Goal: Task Accomplishment & Management: Manage account settings

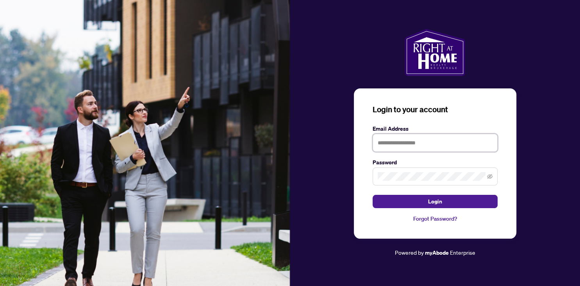
click at [452, 149] on input "text" at bounding box center [435, 143] width 125 height 18
type input "**********"
click at [373, 195] on button "Login" at bounding box center [435, 201] width 125 height 13
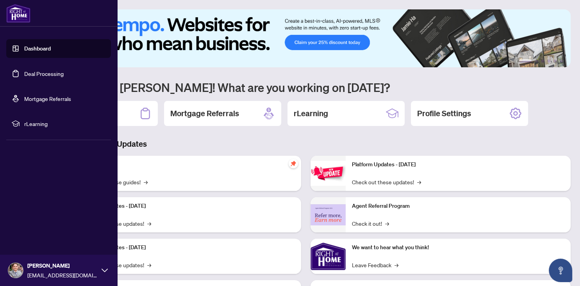
click at [24, 50] on link "Dashboard" at bounding box center [37, 48] width 27 height 7
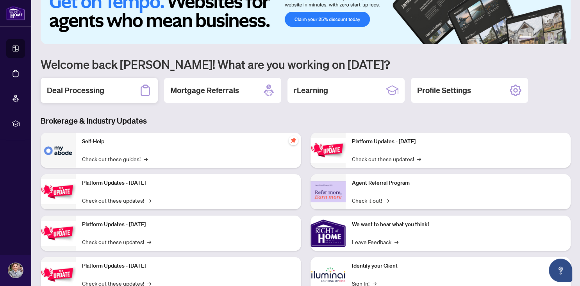
scroll to position [23, 0]
click at [77, 89] on h2 "Deal Processing" at bounding box center [75, 90] width 57 height 11
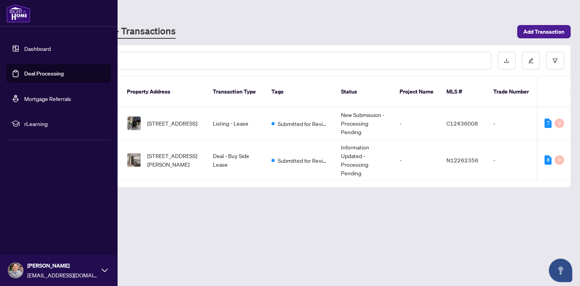
click at [32, 121] on span "rLearning" at bounding box center [64, 123] width 81 height 9
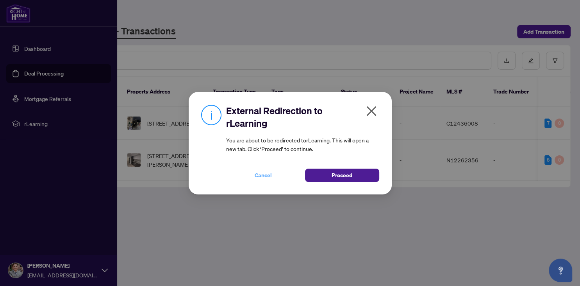
click at [265, 174] on span "Cancel" at bounding box center [263, 175] width 17 height 13
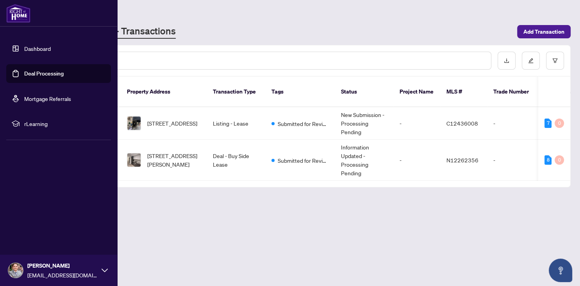
click at [36, 51] on link "Dashboard" at bounding box center [37, 48] width 27 height 7
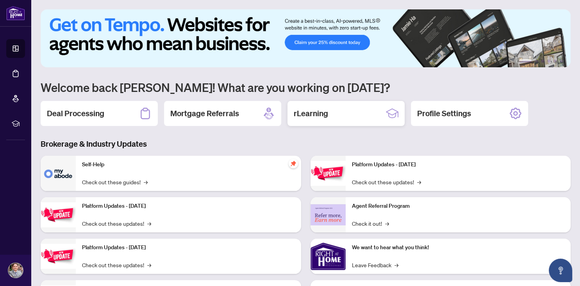
click at [308, 118] on h2 "rLearning" at bounding box center [311, 113] width 34 height 11
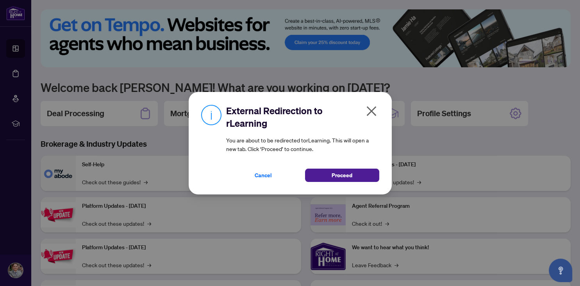
click at [374, 113] on icon "close" at bounding box center [371, 111] width 10 height 10
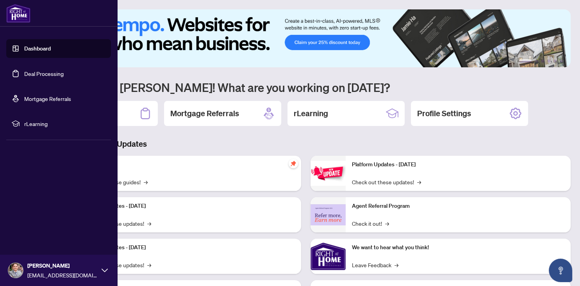
click at [41, 77] on link "Deal Processing" at bounding box center [43, 73] width 39 height 7
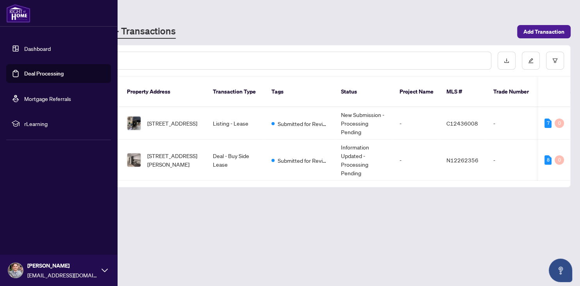
click at [47, 76] on link "Deal Processing" at bounding box center [43, 73] width 39 height 7
click at [49, 271] on span "[EMAIL_ADDRESS][DOMAIN_NAME]" at bounding box center [62, 274] width 70 height 9
click at [41, 225] on button "Logout" at bounding box center [58, 223] width 105 height 13
